Goal: Transaction & Acquisition: Purchase product/service

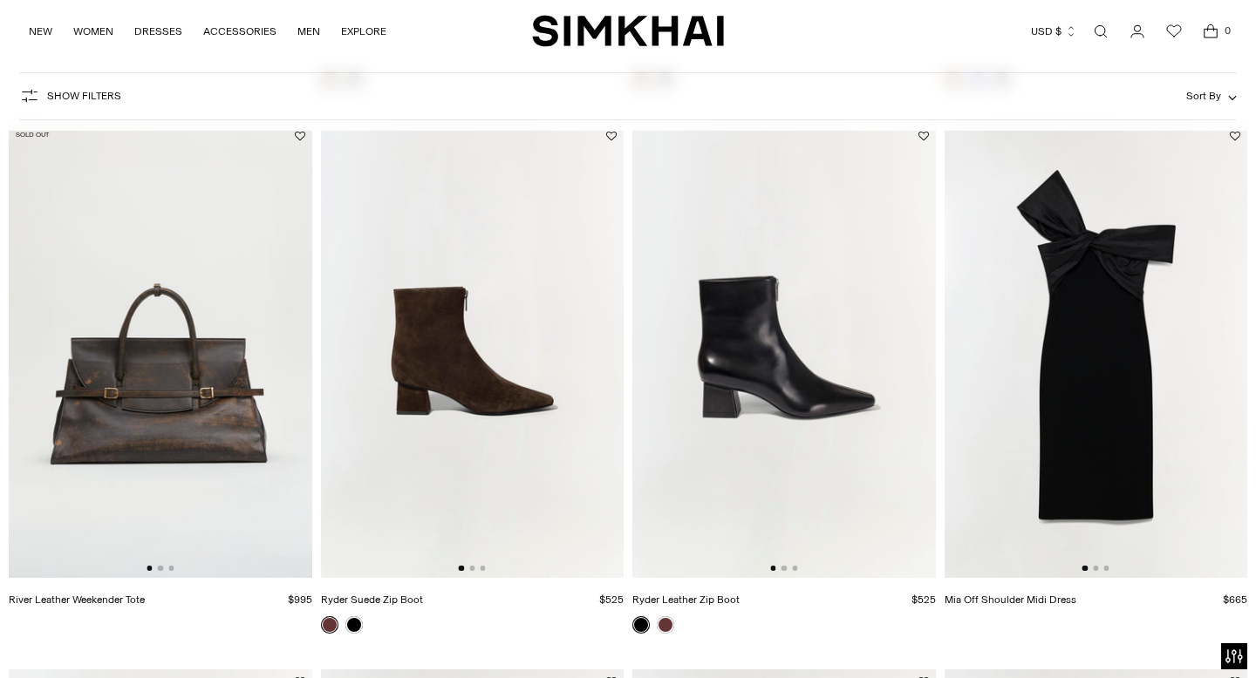
scroll to position [2309, 0]
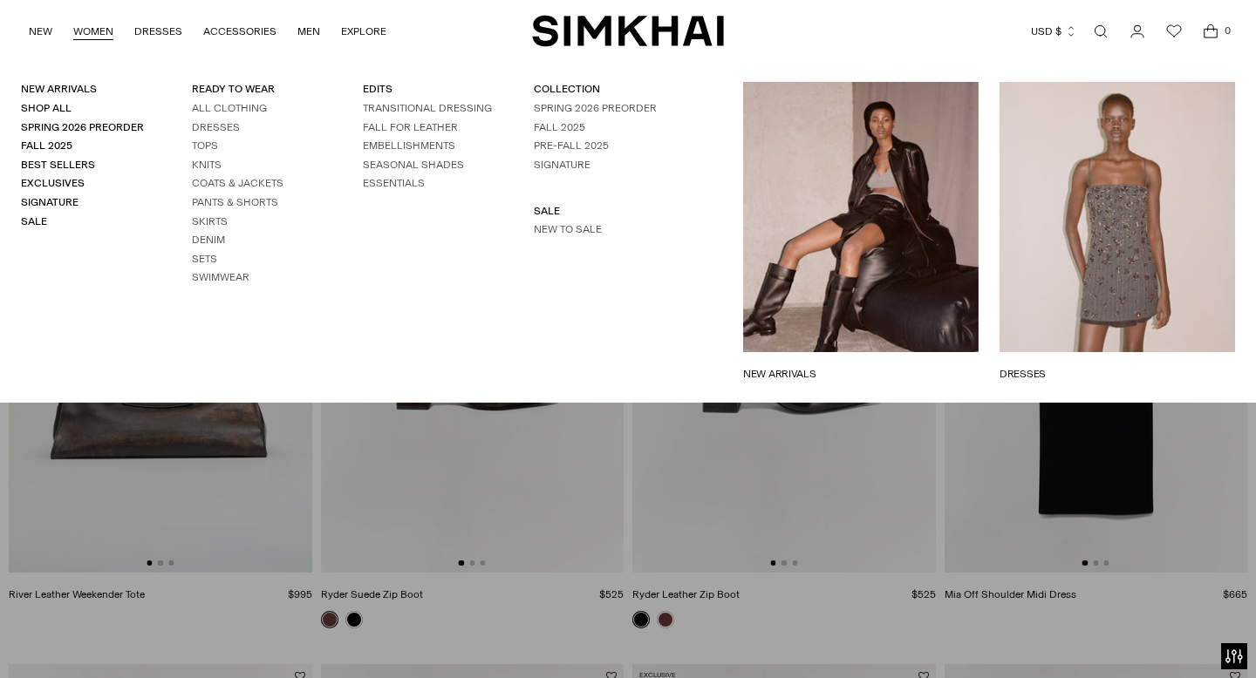
click at [103, 31] on link "WOMEN" at bounding box center [93, 31] width 40 height 38
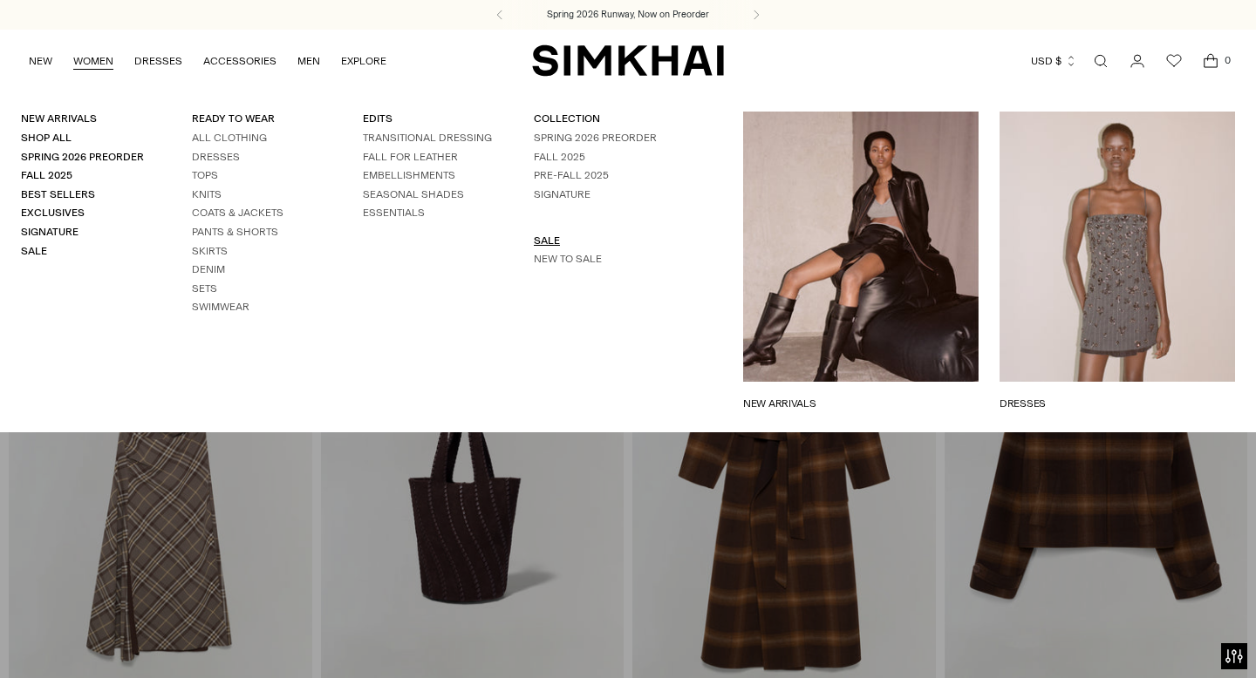
click at [538, 239] on link "SALE" at bounding box center [547, 241] width 26 height 12
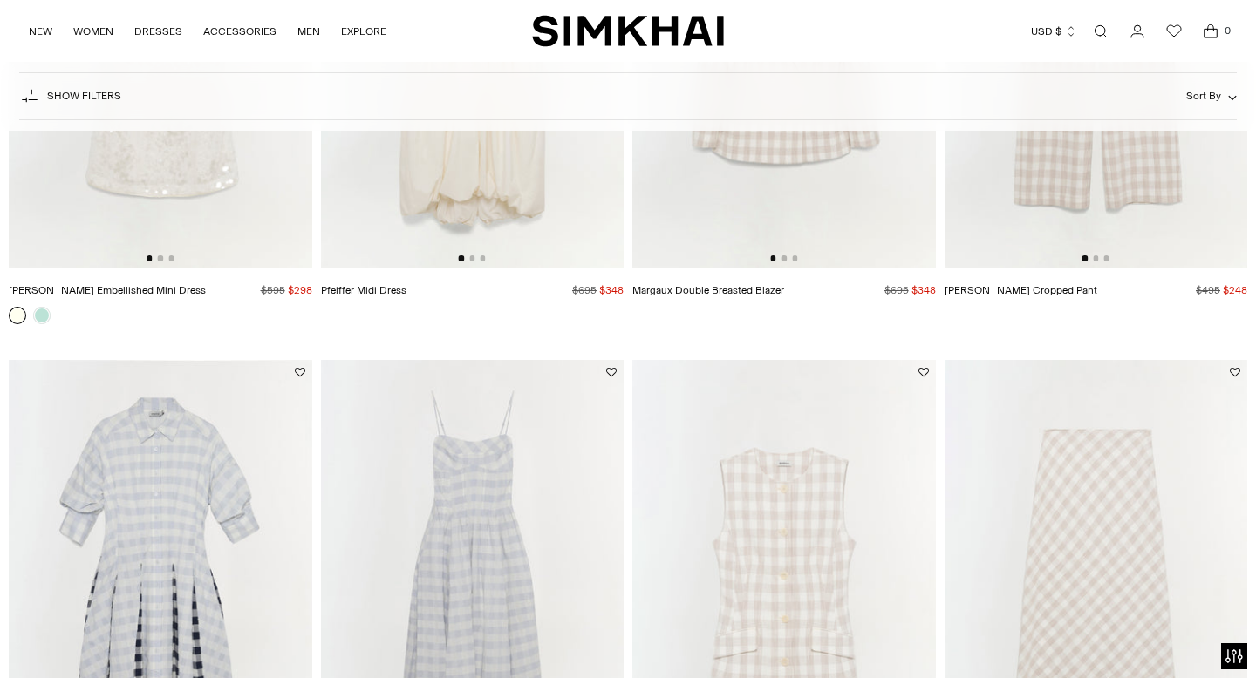
scroll to position [2229, 0]
